Goal: Transaction & Acquisition: Obtain resource

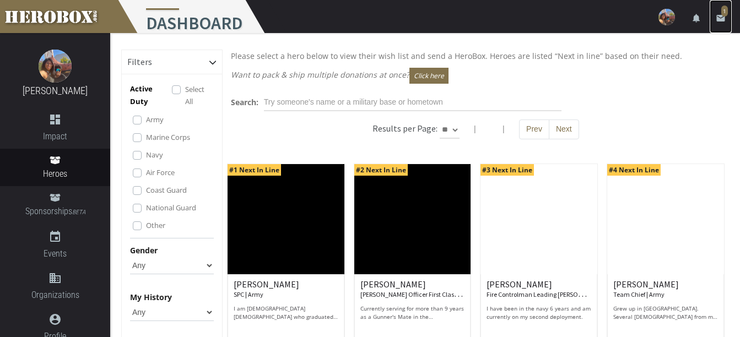
click at [720, 18] on icon "email" at bounding box center [721, 18] width 10 height 10
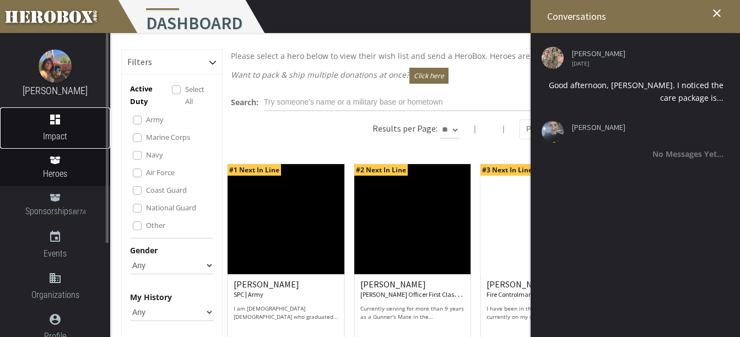
click at [62, 123] on icon "dashboard" at bounding box center [55, 119] width 110 height 13
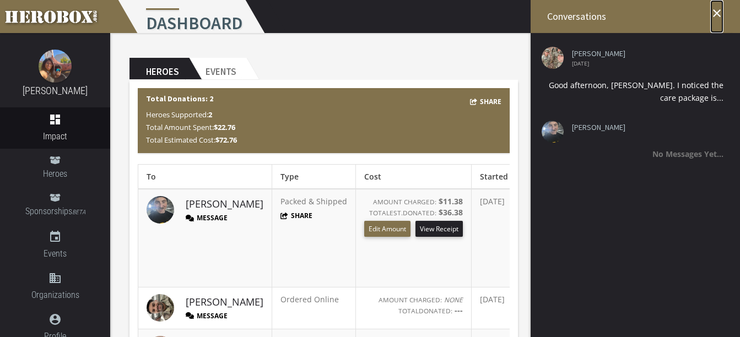
click at [721, 13] on icon "close" at bounding box center [717, 13] width 13 height 13
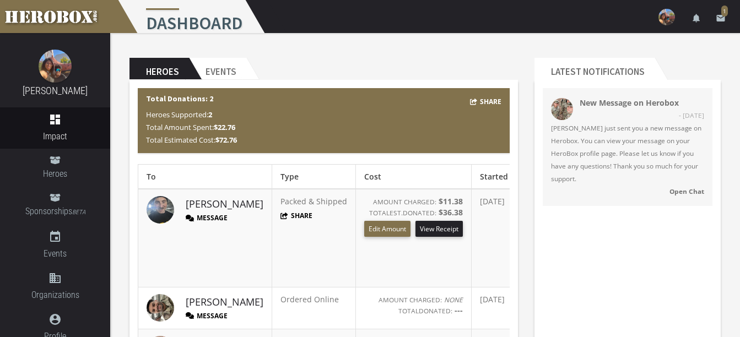
click at [630, 128] on span "[PERSON_NAME] just sent you a new message on Herobox. You can view your message…" at bounding box center [627, 153] width 153 height 63
click at [680, 189] on strong "Open Chat" at bounding box center [687, 191] width 35 height 9
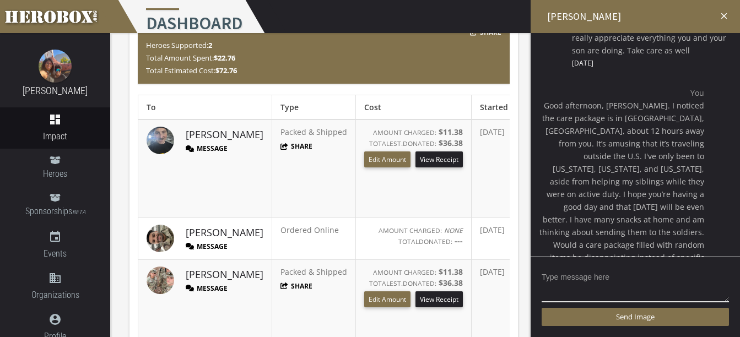
scroll to position [107, 0]
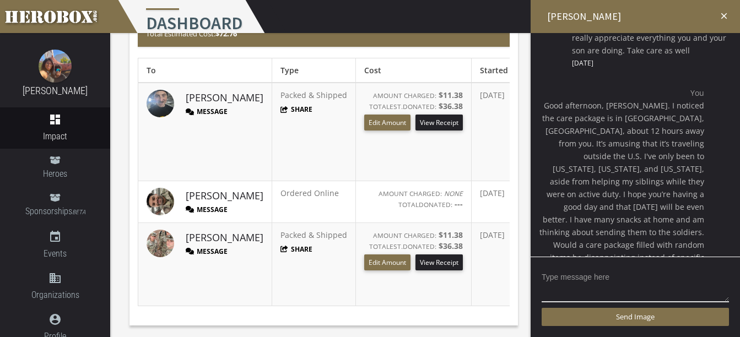
click at [722, 17] on icon "close" at bounding box center [724, 16] width 10 height 10
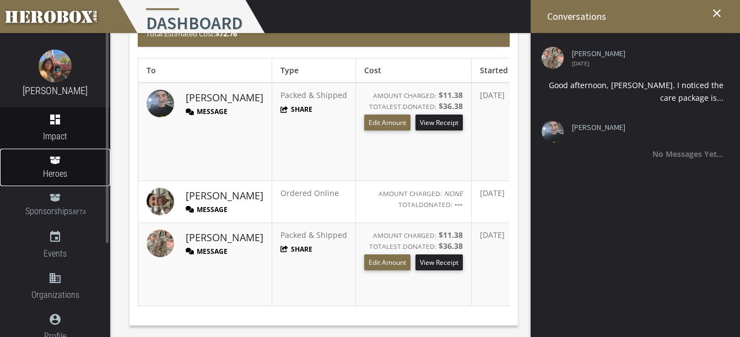
click at [57, 165] on link "Heroes" at bounding box center [55, 167] width 110 height 37
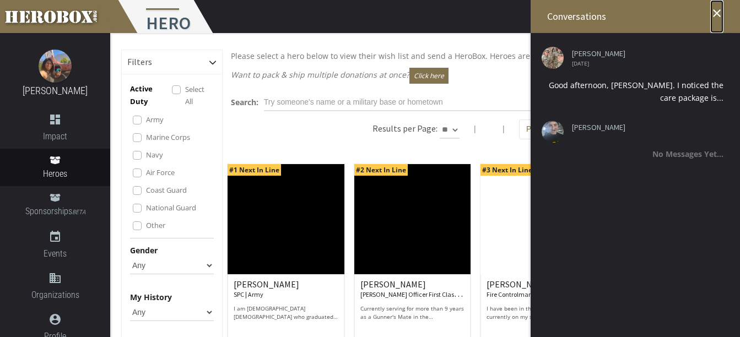
click at [719, 16] on icon "close" at bounding box center [717, 13] width 13 height 13
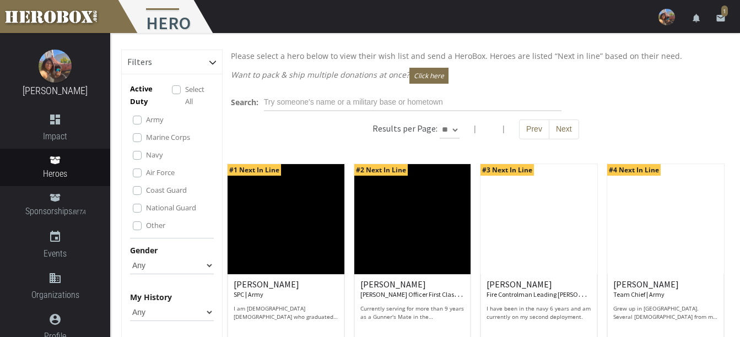
click at [146, 190] on label "Coast Guard" at bounding box center [166, 190] width 41 height 12
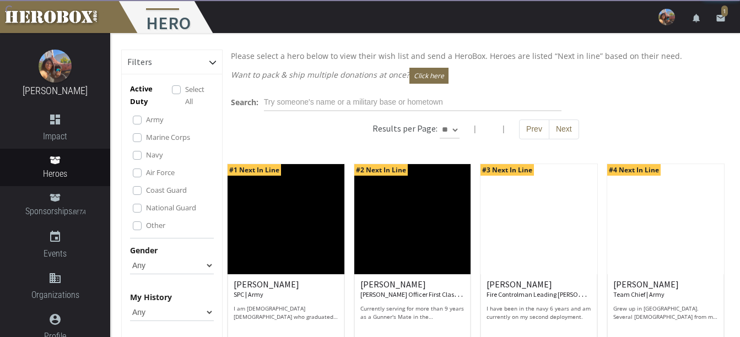
click at [146, 209] on label "National Guard" at bounding box center [171, 208] width 50 height 12
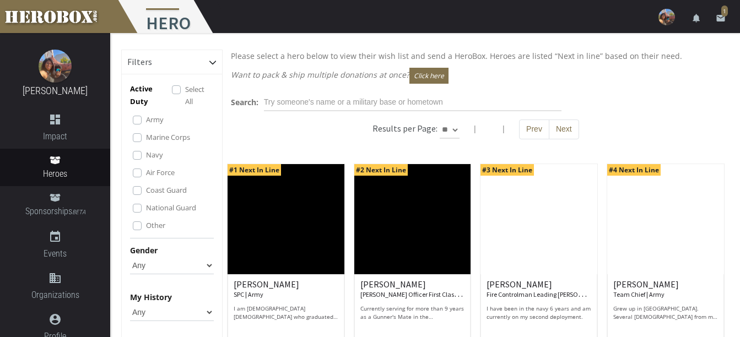
click at [146, 224] on label "Other" at bounding box center [155, 225] width 19 height 12
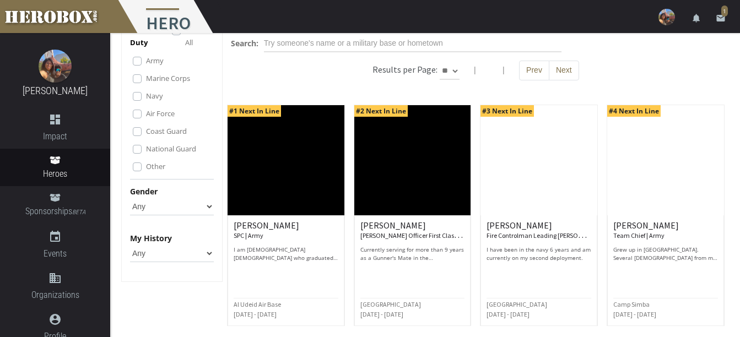
scroll to position [71, 0]
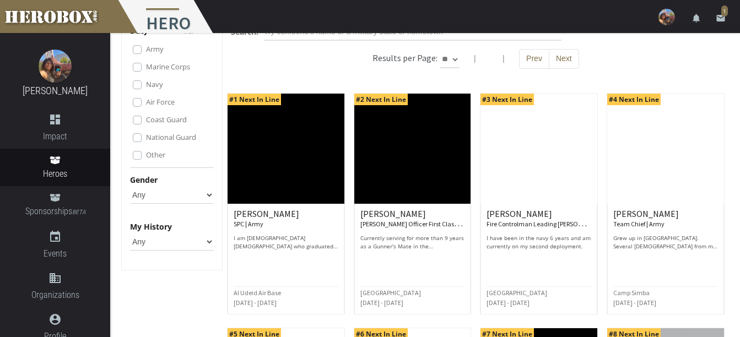
click at [173, 195] on select "Any [DEMOGRAPHIC_DATA] [DEMOGRAPHIC_DATA]" at bounding box center [172, 195] width 84 height 18
select select "[DEMOGRAPHIC_DATA]"
click at [130, 186] on select "Any [DEMOGRAPHIC_DATA] [DEMOGRAPHIC_DATA]" at bounding box center [172, 195] width 84 height 18
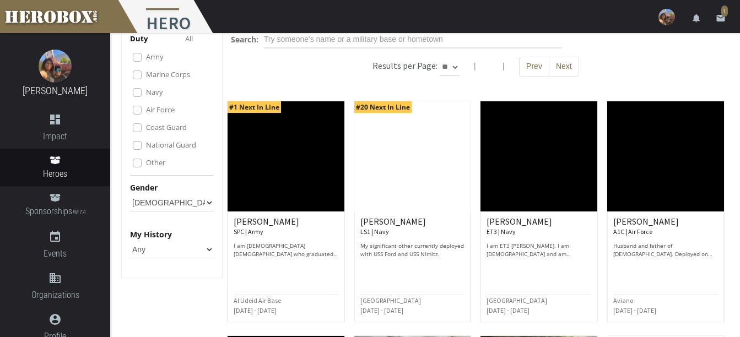
scroll to position [88, 0]
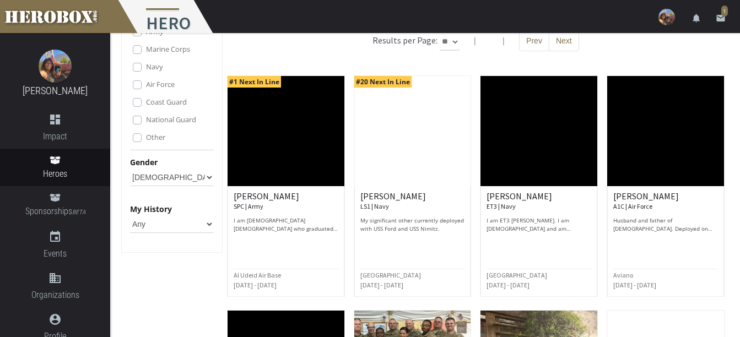
click at [192, 227] on select "Any None Pending Donations Sponsored" at bounding box center [172, 225] width 84 height 18
select select "None"
click at [130, 216] on select "Any None Pending Donations Sponsored" at bounding box center [172, 225] width 84 height 18
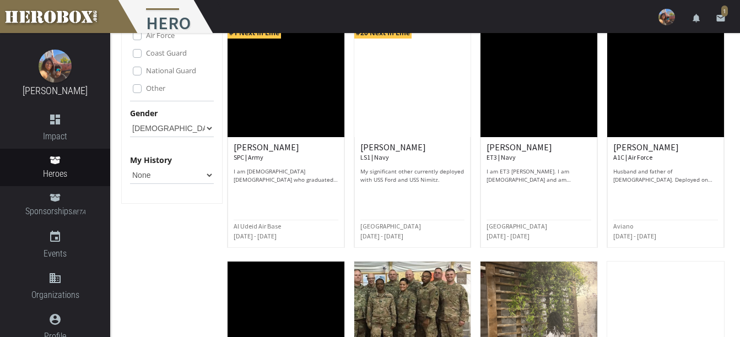
scroll to position [59, 0]
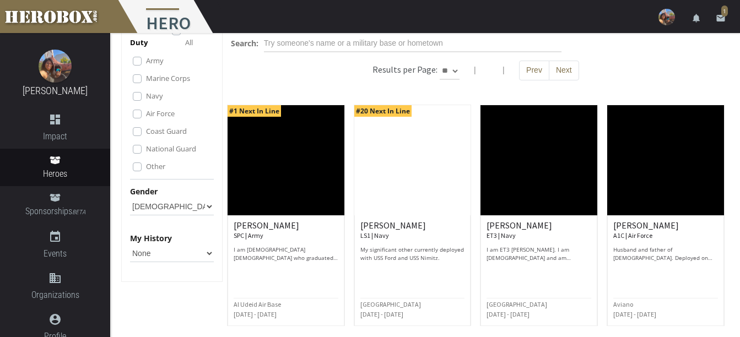
click at [173, 203] on select "Any [DEMOGRAPHIC_DATA] [DEMOGRAPHIC_DATA]" at bounding box center [172, 207] width 84 height 18
select select "Any"
click at [130, 198] on select "Any [DEMOGRAPHIC_DATA] [DEMOGRAPHIC_DATA]" at bounding box center [172, 207] width 84 height 18
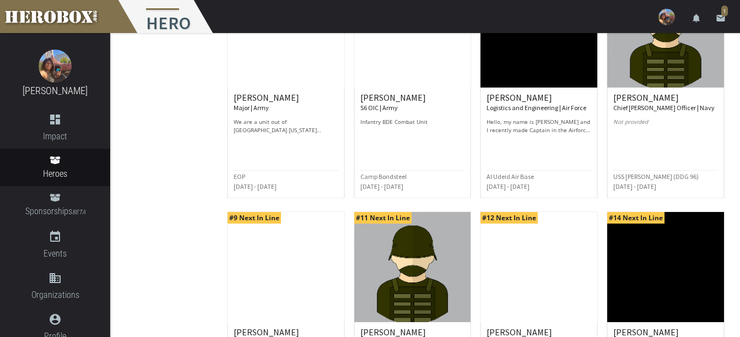
scroll to position [0, 0]
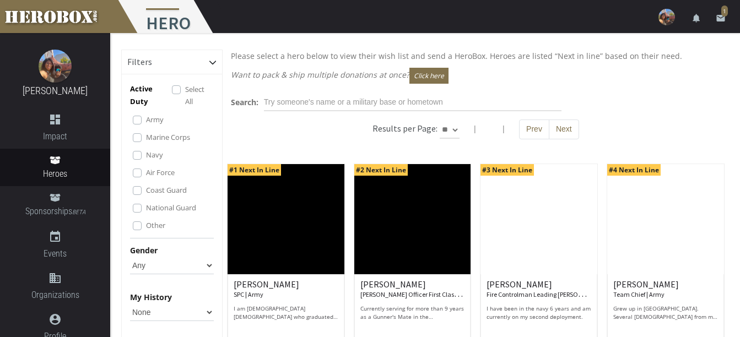
click at [146, 153] on label "Navy" at bounding box center [154, 155] width 17 height 12
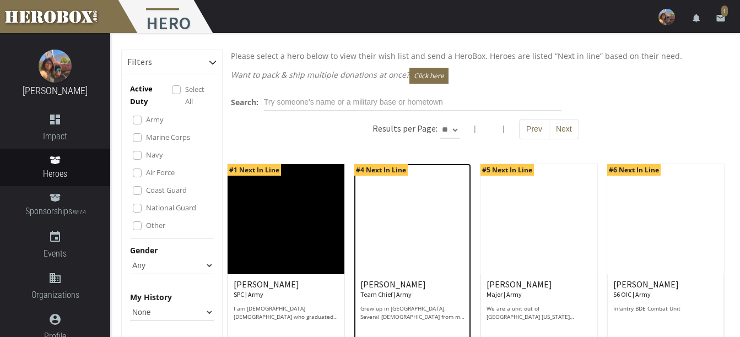
click at [403, 251] on img at bounding box center [412, 219] width 117 height 110
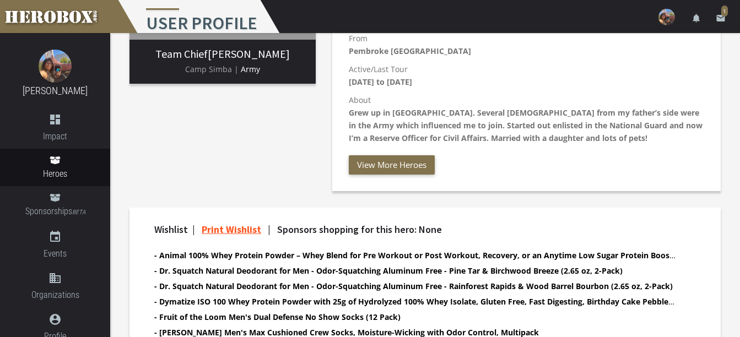
scroll to position [203, 0]
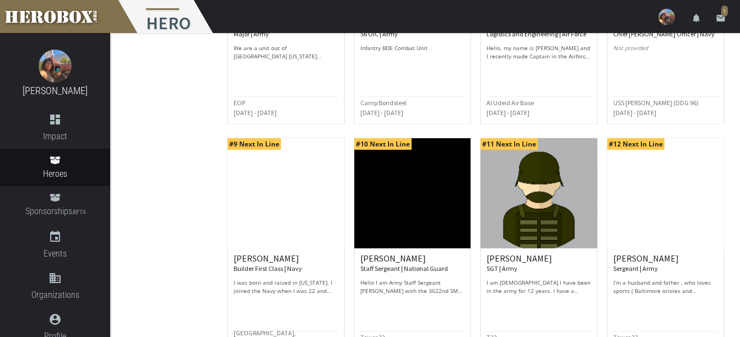
scroll to position [589, 0]
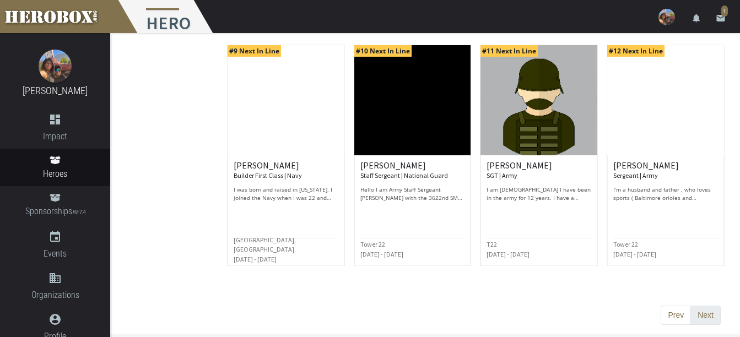
click at [710, 317] on button "Next" at bounding box center [706, 316] width 30 height 20
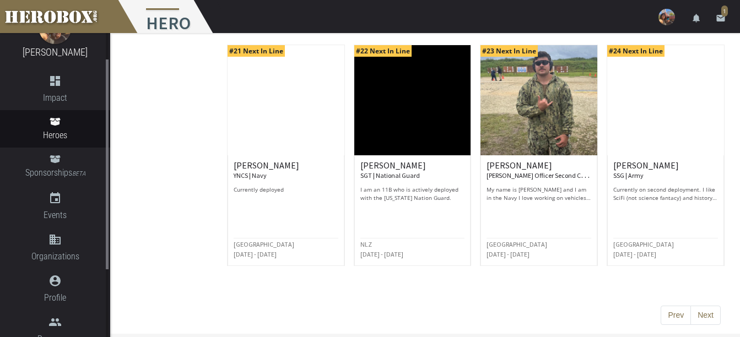
drag, startPoint x: 117, startPoint y: 229, endPoint x: 108, endPoint y: 261, distance: 33.7
click at [62, 196] on icon "event" at bounding box center [55, 198] width 110 height 13
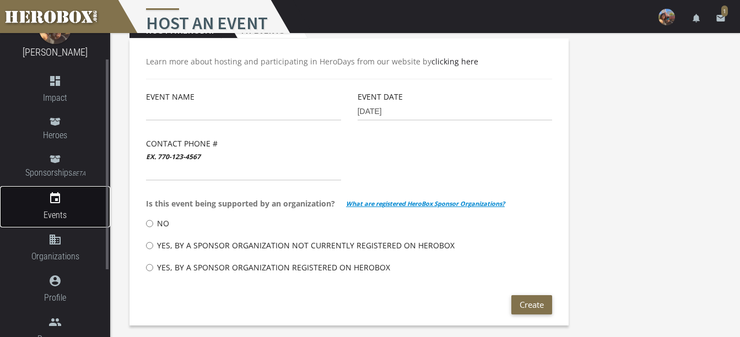
scroll to position [41, 0]
click at [57, 199] on icon "event" at bounding box center [55, 198] width 13 height 13
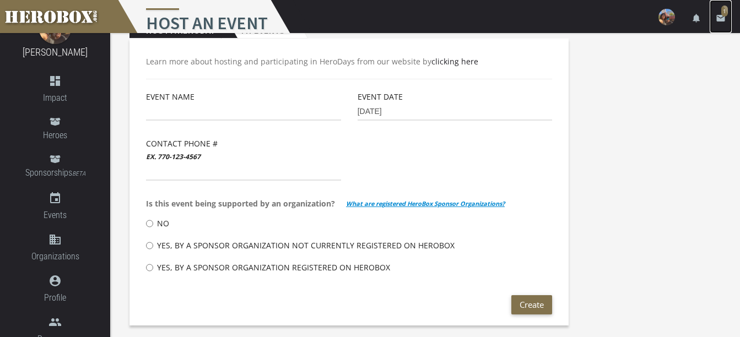
click at [728, 12] on span "1" at bounding box center [725, 11] width 7 height 11
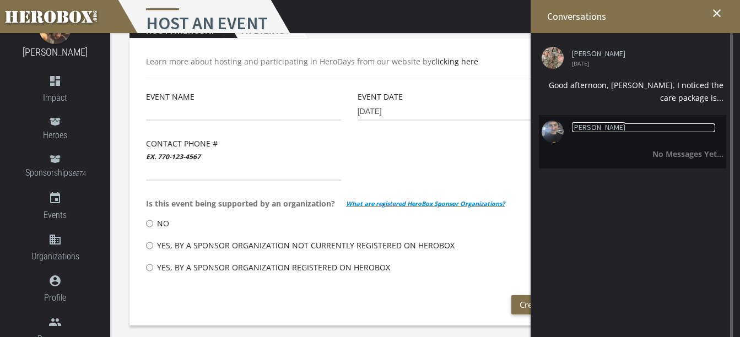
click at [630, 129] on link "[PERSON_NAME]" at bounding box center [643, 127] width 143 height 8
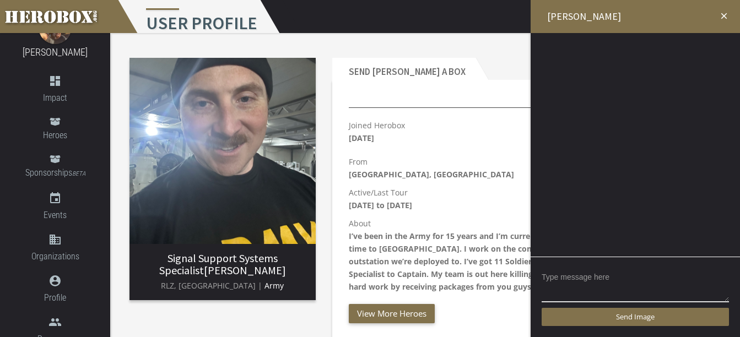
click at [725, 15] on icon "close" at bounding box center [724, 16] width 10 height 10
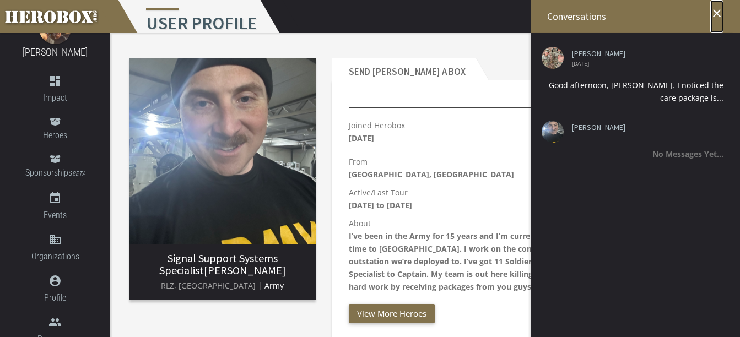
click at [719, 11] on icon "close" at bounding box center [717, 13] width 13 height 13
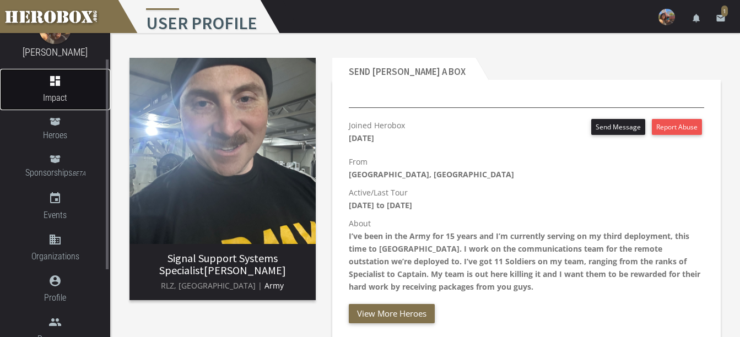
click at [46, 84] on icon "dashboard" at bounding box center [55, 80] width 110 height 13
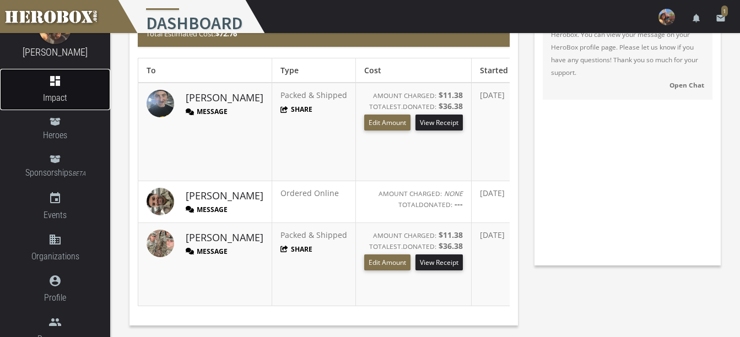
scroll to position [0, 83]
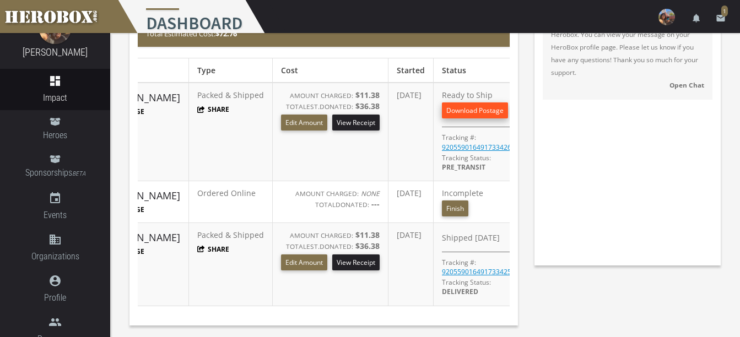
click at [459, 103] on link "Download Postage" at bounding box center [475, 111] width 66 height 16
click at [442, 201] on button "Finish" at bounding box center [455, 209] width 26 height 16
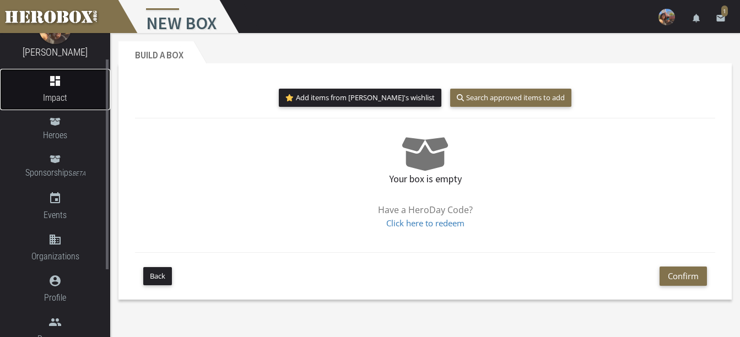
click at [57, 83] on icon "dashboard" at bounding box center [55, 80] width 13 height 13
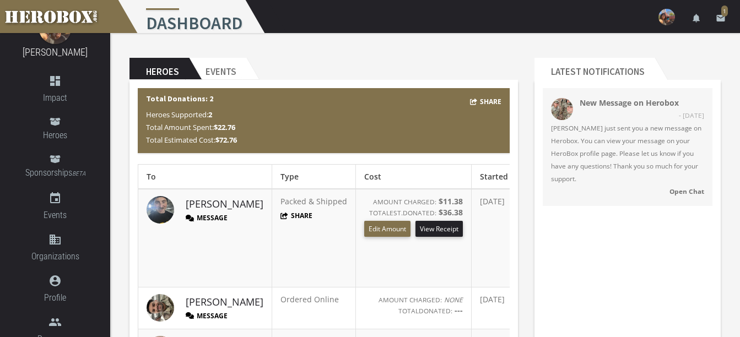
click at [665, 17] on img at bounding box center [667, 17] width 17 height 17
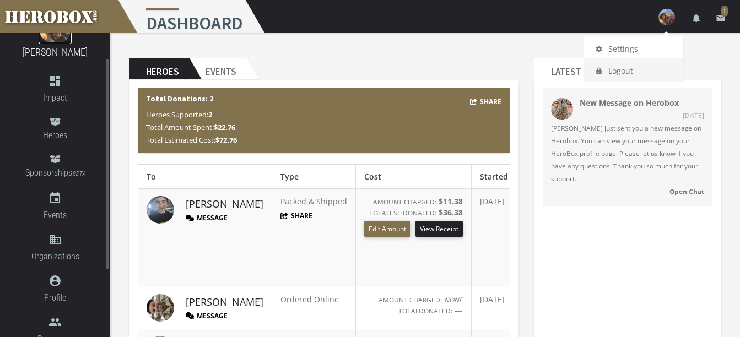
click at [55, 38] on img at bounding box center [55, 27] width 33 height 33
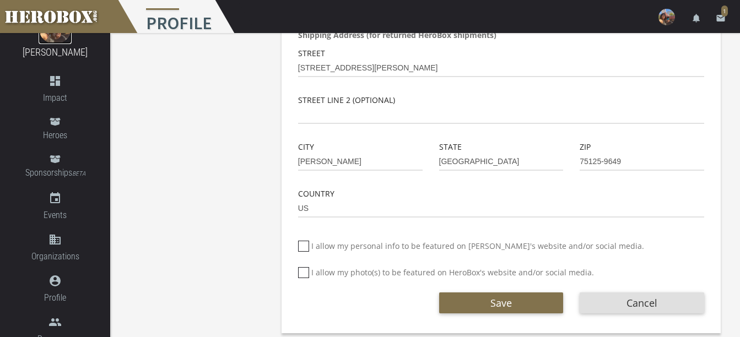
scroll to position [391, 0]
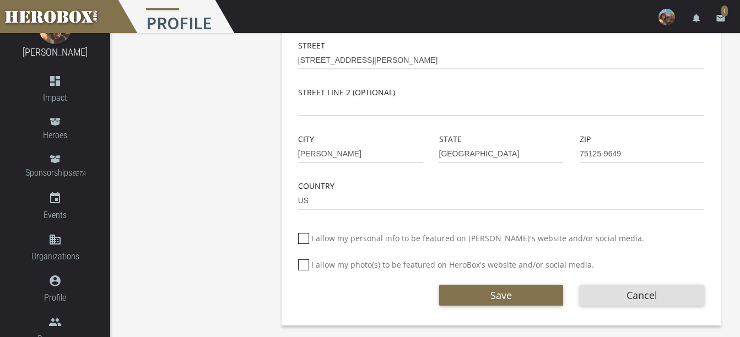
click at [304, 240] on icon at bounding box center [303, 238] width 11 height 11
click at [304, 240] on input "I allow my personal info to be featured on [PERSON_NAME]'s website and/or socia…" at bounding box center [301, 243] width 7 height 18
checkbox input "*****"
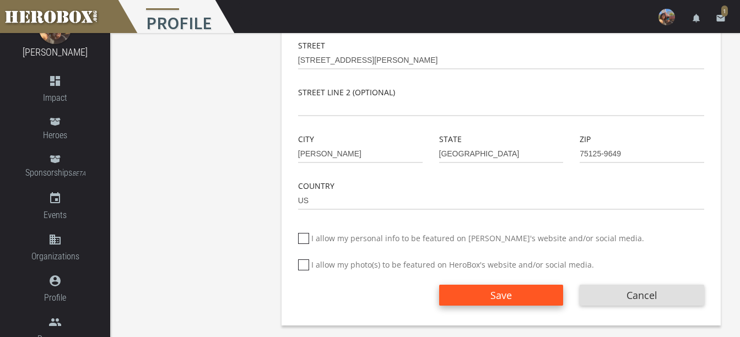
click at [504, 296] on span "Save" at bounding box center [501, 295] width 21 height 13
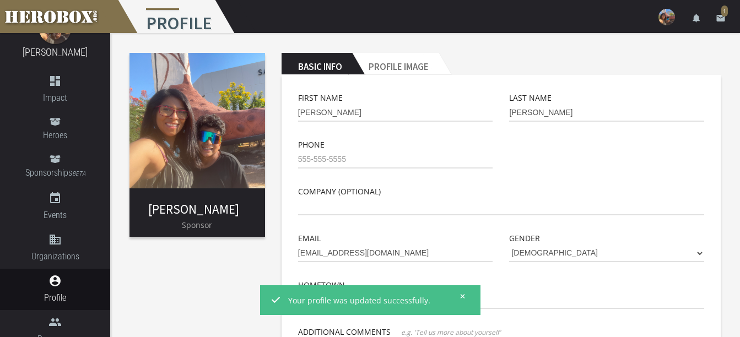
scroll to position [0, 0]
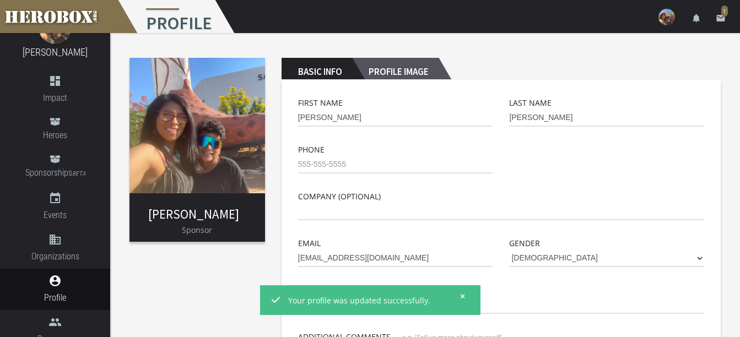
click at [406, 72] on h2 "Profile Image" at bounding box center [395, 69] width 87 height 22
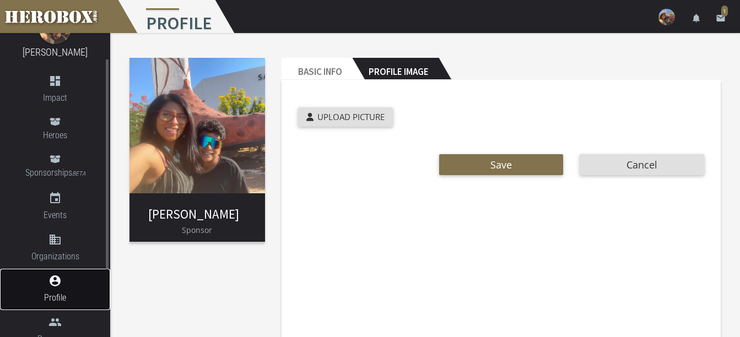
click at [59, 298] on span "Profile" at bounding box center [55, 298] width 110 height 14
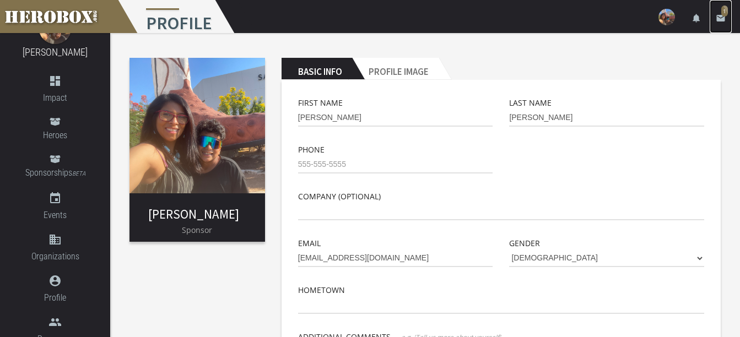
click at [723, 12] on span "1" at bounding box center [725, 11] width 7 height 11
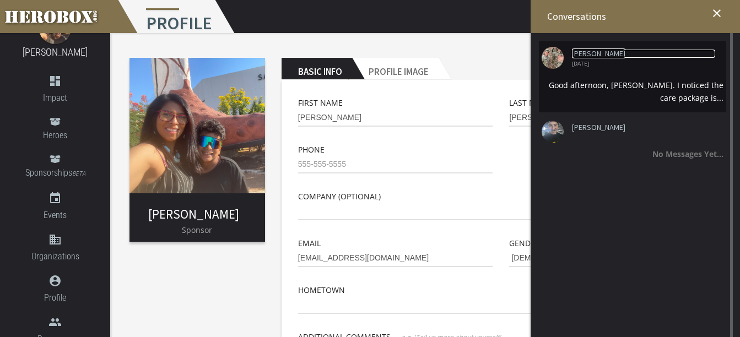
click at [581, 55] on link "[PERSON_NAME]" at bounding box center [643, 54] width 143 height 8
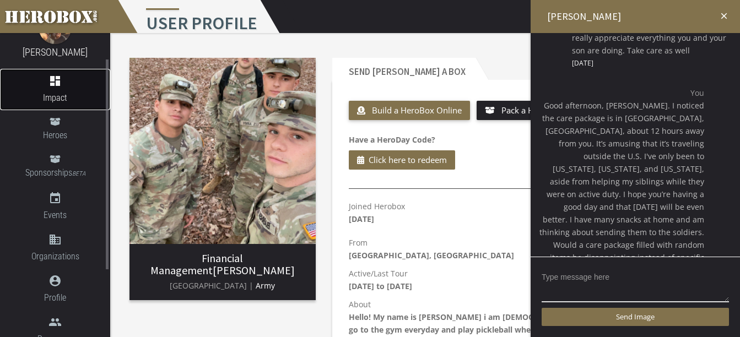
click at [58, 85] on icon "dashboard" at bounding box center [55, 80] width 110 height 13
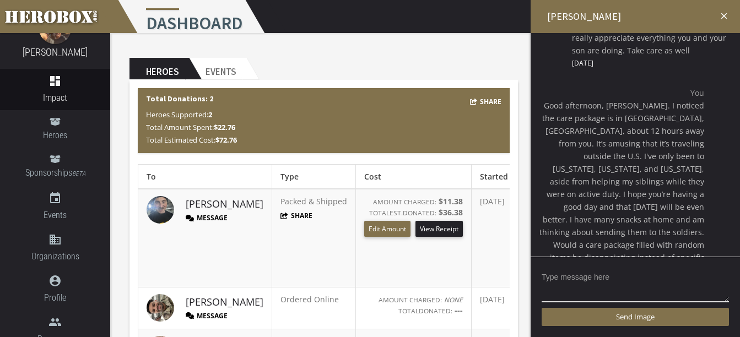
click at [723, 14] on icon "close" at bounding box center [724, 16] width 10 height 10
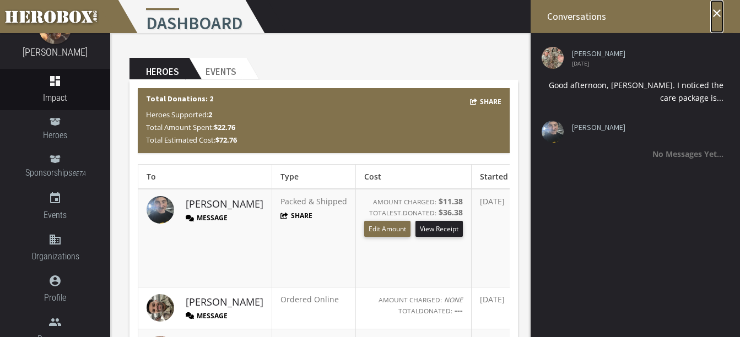
click at [723, 14] on icon "close" at bounding box center [717, 13] width 13 height 13
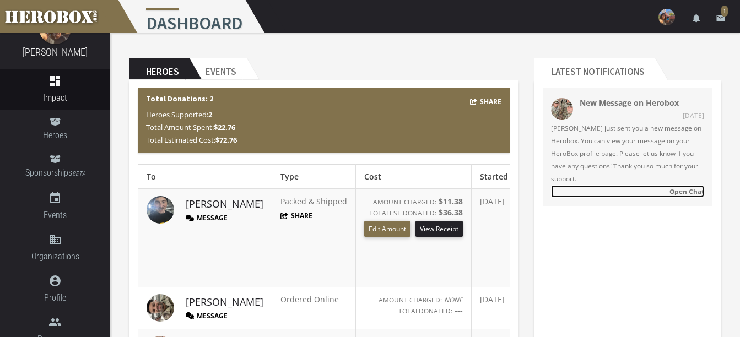
click at [682, 191] on strong "Open Chat" at bounding box center [687, 191] width 35 height 9
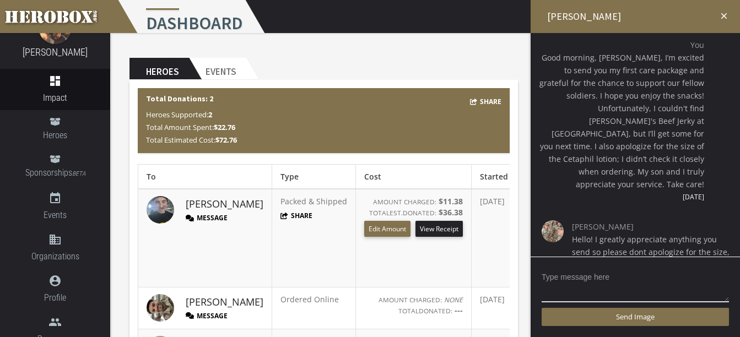
scroll to position [252, 0]
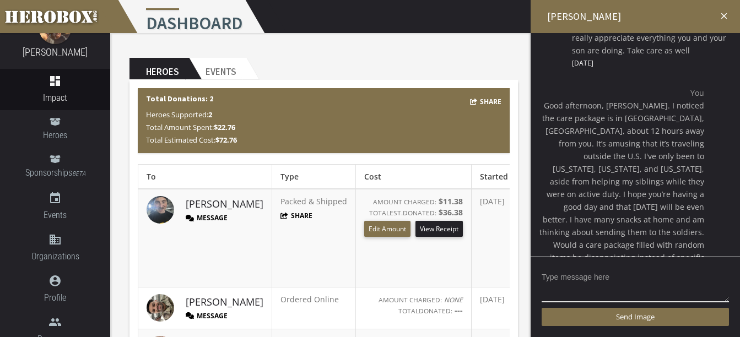
drag, startPoint x: 739, startPoint y: 209, endPoint x: 743, endPoint y: 239, distance: 30.0
click at [740, 239] on html "menu Dashboard settings Settings lock Logout notifications email 1 [PERSON_NAME…" at bounding box center [370, 168] width 740 height 337
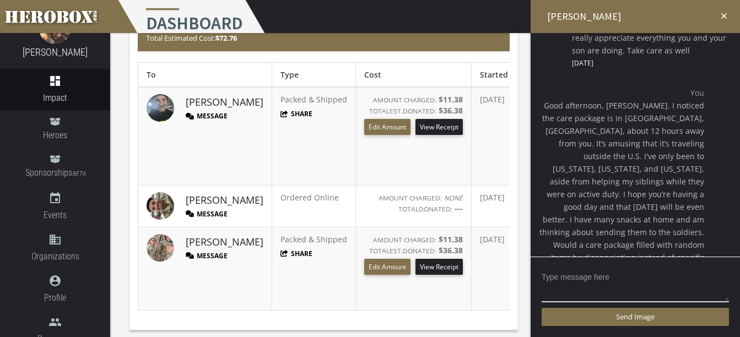
scroll to position [119, 0]
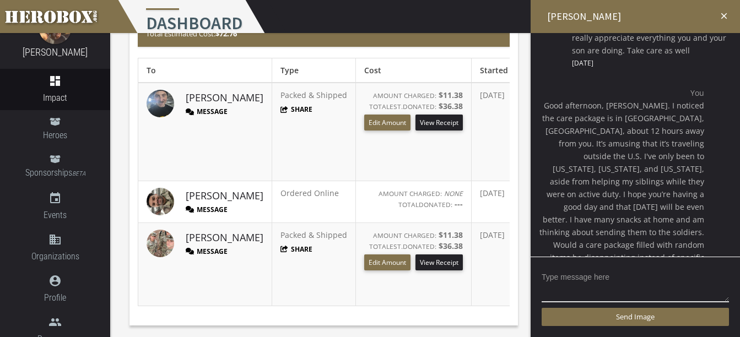
click at [723, 11] on icon "close" at bounding box center [724, 16] width 10 height 10
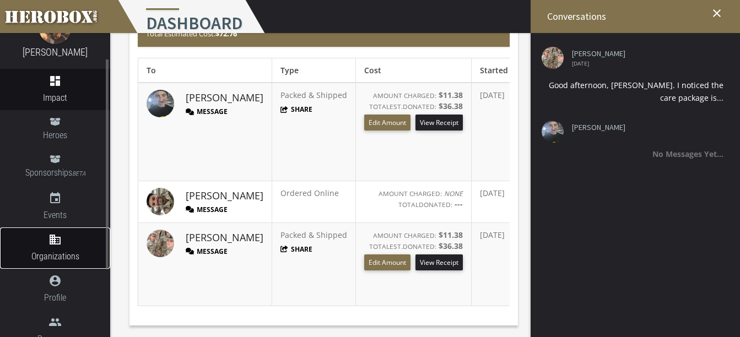
click at [67, 235] on icon "domain" at bounding box center [55, 239] width 110 height 13
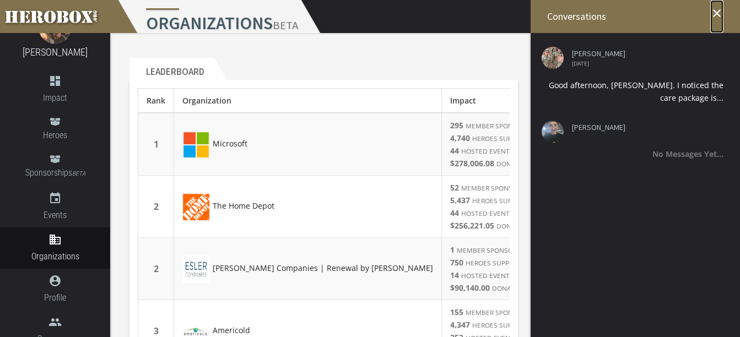
click at [717, 9] on icon "close" at bounding box center [717, 13] width 13 height 13
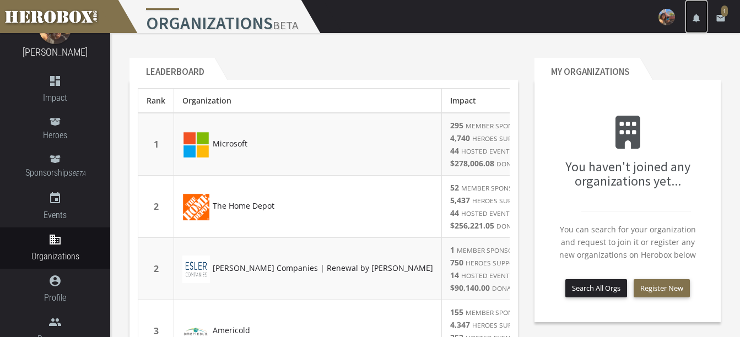
click at [698, 20] on icon "notifications" at bounding box center [697, 18] width 10 height 10
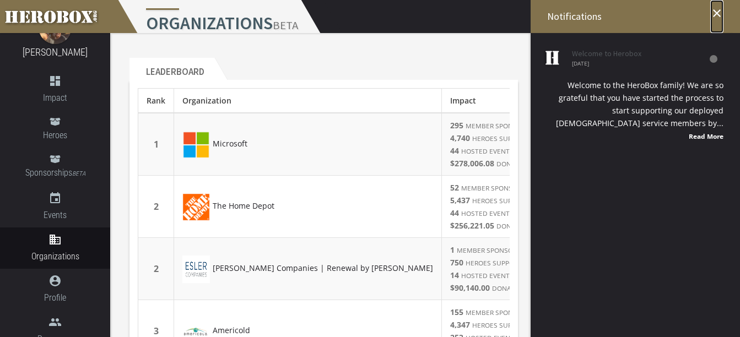
click at [716, 13] on icon "close" at bounding box center [717, 13] width 13 height 13
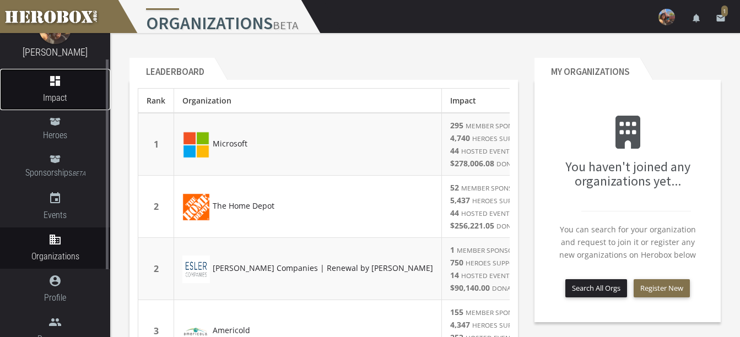
click at [62, 80] on icon "dashboard" at bounding box center [55, 80] width 110 height 13
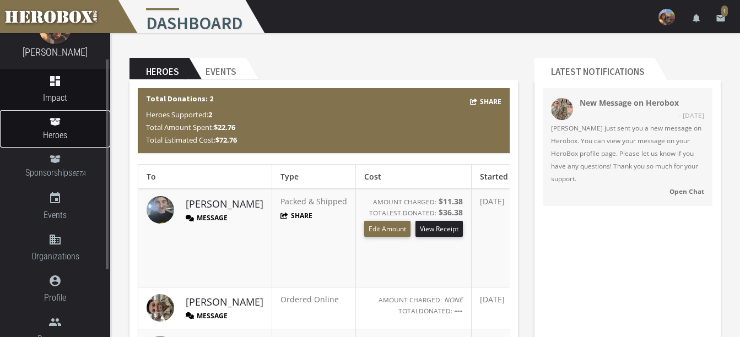
click at [58, 123] on icon at bounding box center [55, 122] width 10 height 8
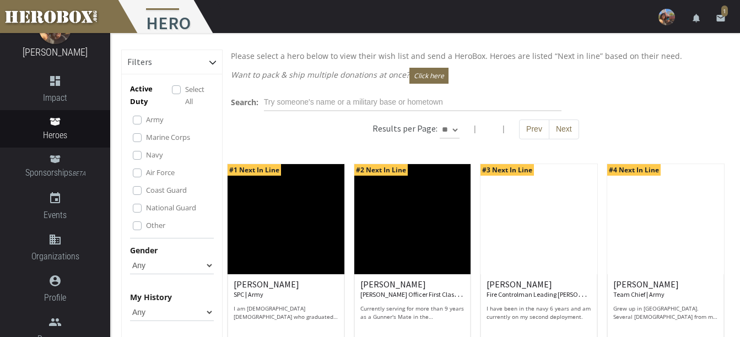
click at [184, 265] on select "Any [DEMOGRAPHIC_DATA] [DEMOGRAPHIC_DATA]" at bounding box center [172, 266] width 84 height 18
select select "[DEMOGRAPHIC_DATA]"
click at [130, 257] on select "Any [DEMOGRAPHIC_DATA] [DEMOGRAPHIC_DATA]" at bounding box center [172, 266] width 84 height 18
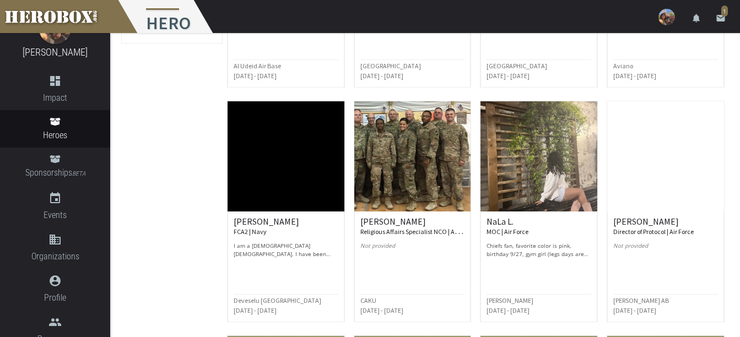
scroll to position [291, 0]
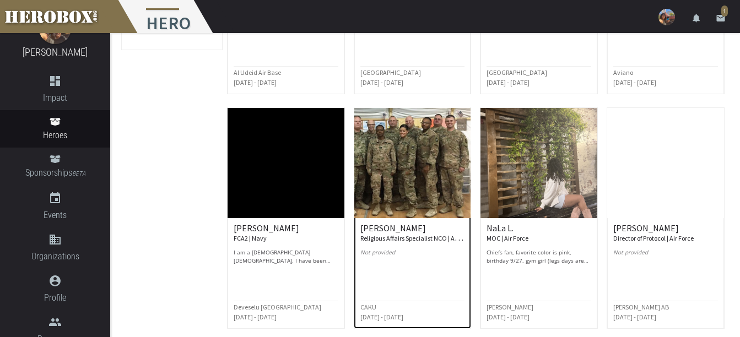
click at [402, 185] on img at bounding box center [412, 163] width 117 height 110
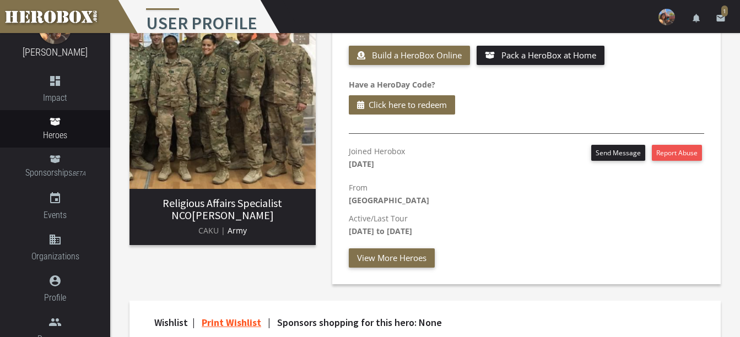
scroll to position [18, 0]
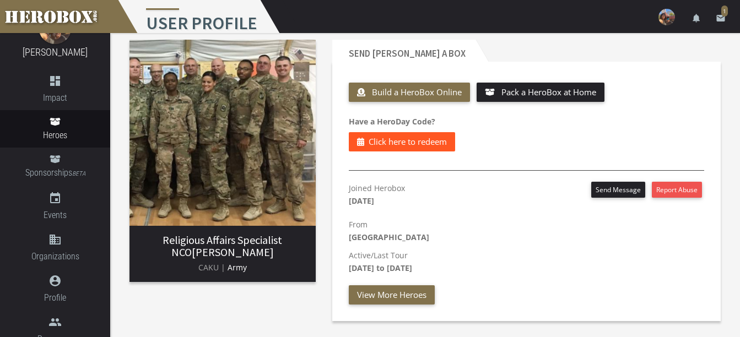
click at [431, 134] on button "Click here to redeem" at bounding box center [402, 141] width 106 height 19
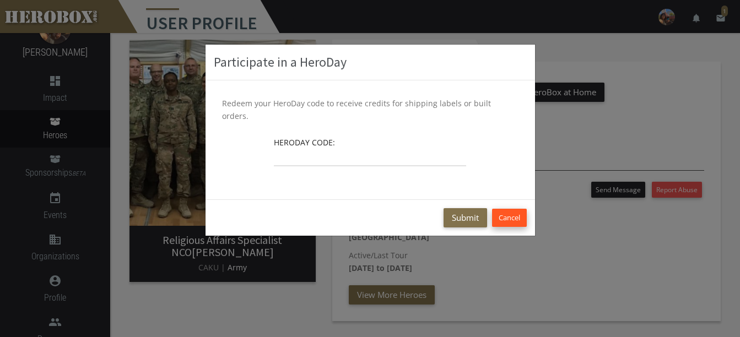
click at [499, 209] on button "Cancel" at bounding box center [509, 218] width 35 height 18
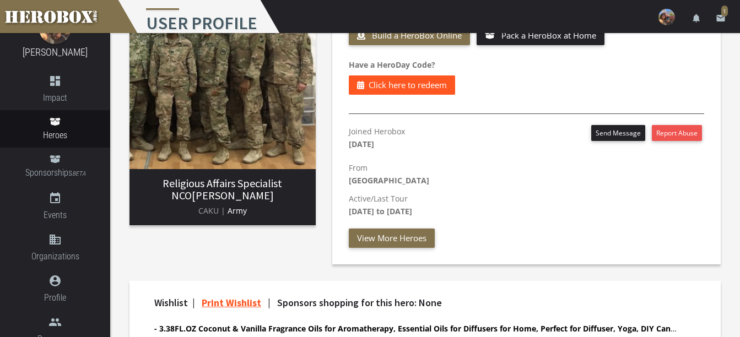
scroll to position [84, 0]
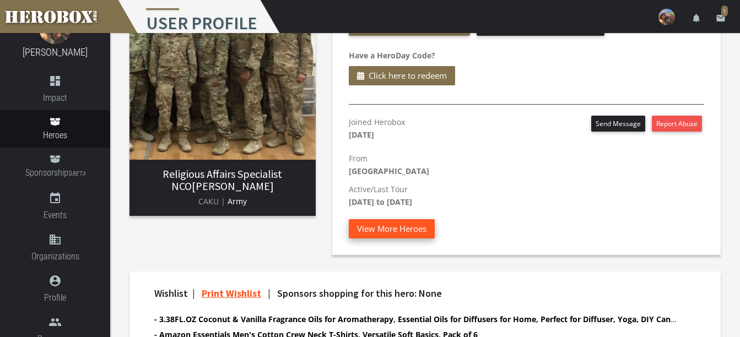
click at [402, 231] on button "View More Heroes" at bounding box center [392, 228] width 86 height 19
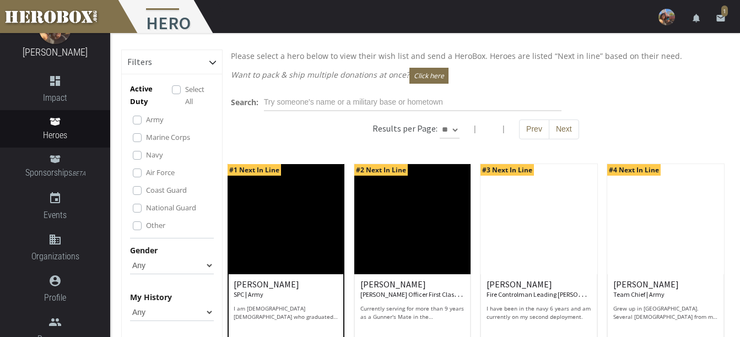
click at [315, 249] on img at bounding box center [286, 219] width 117 height 110
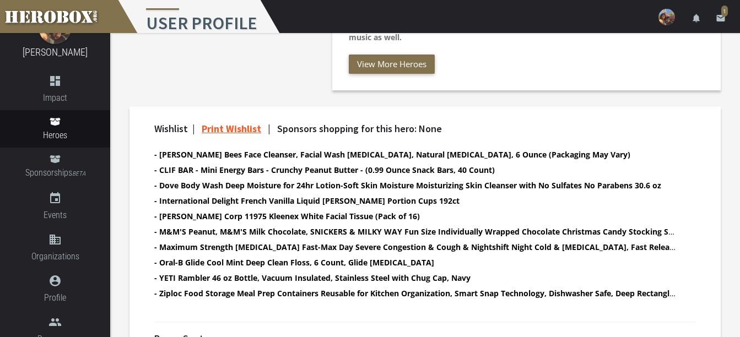
scroll to position [353, 0]
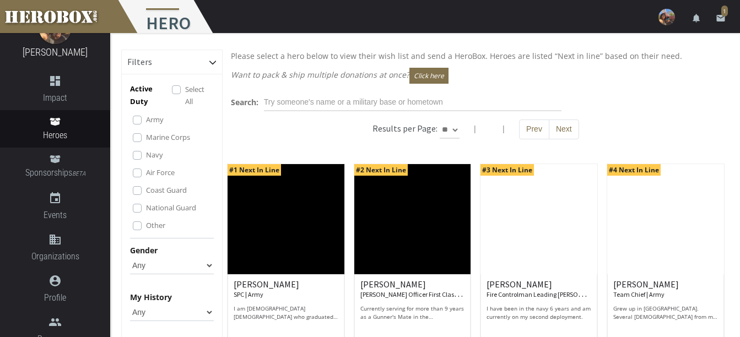
click at [176, 269] on select "Any [DEMOGRAPHIC_DATA] [DEMOGRAPHIC_DATA]" at bounding box center [172, 266] width 84 height 18
select select "[DEMOGRAPHIC_DATA]"
click at [130, 257] on select "Any [DEMOGRAPHIC_DATA] [DEMOGRAPHIC_DATA]" at bounding box center [172, 266] width 84 height 18
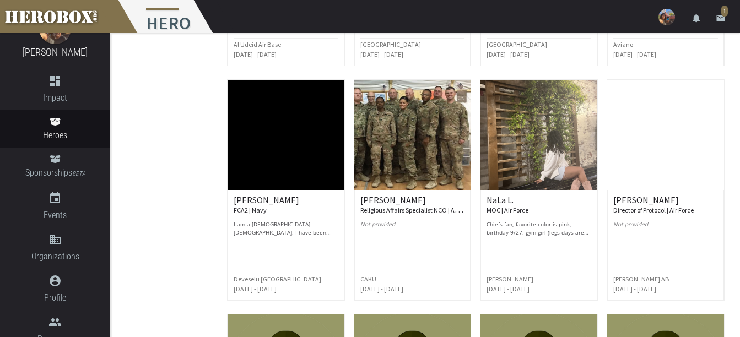
scroll to position [324, 0]
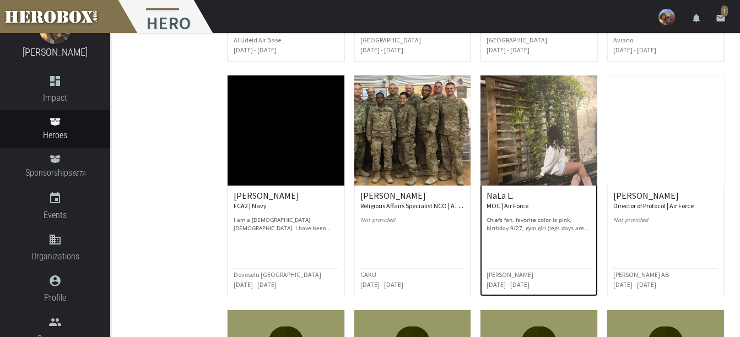
click at [575, 143] on img at bounding box center [539, 131] width 117 height 110
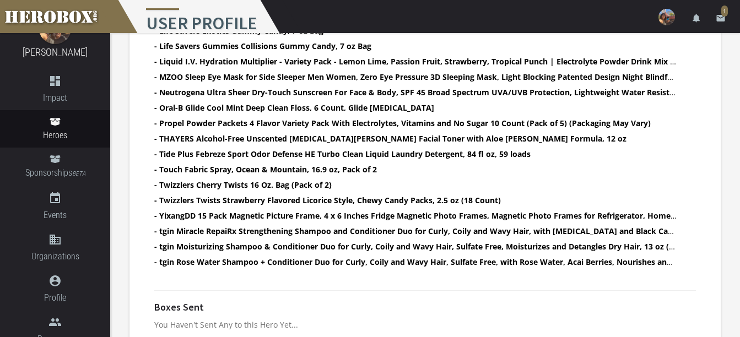
scroll to position [791, 0]
